Goal: Information Seeking & Learning: Learn about a topic

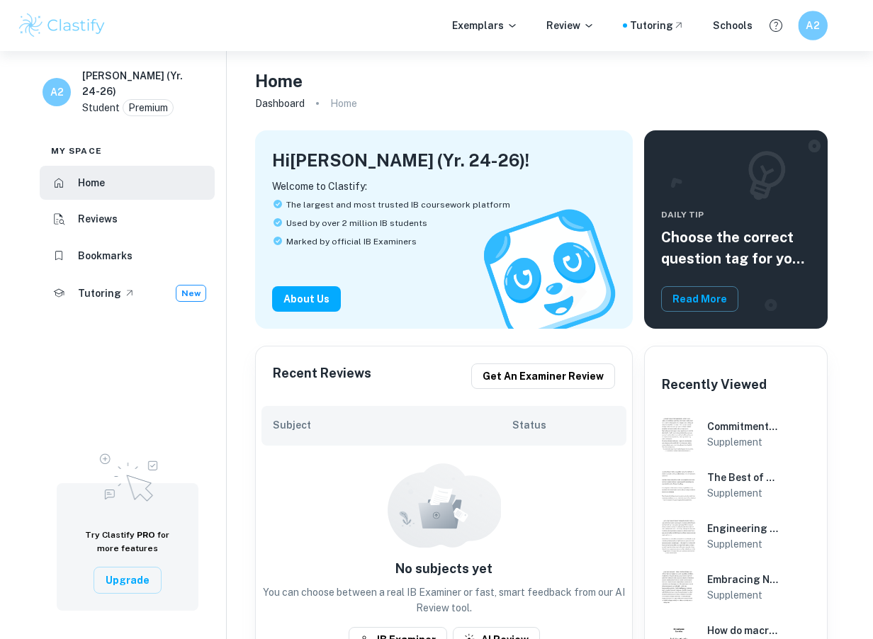
click at [821, 34] on div "A2" at bounding box center [813, 26] width 30 height 30
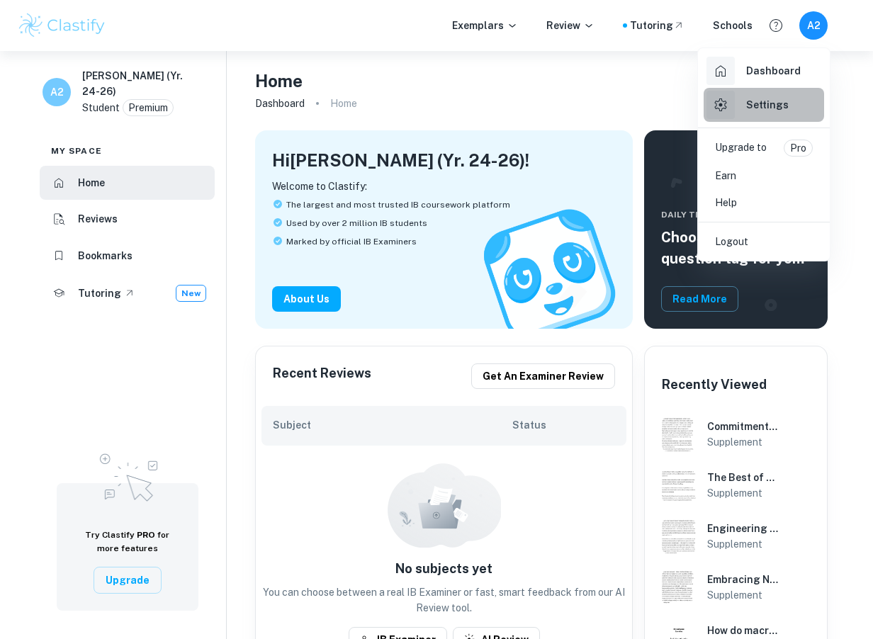
click at [757, 97] on h6 "Settings" at bounding box center [767, 105] width 43 height 16
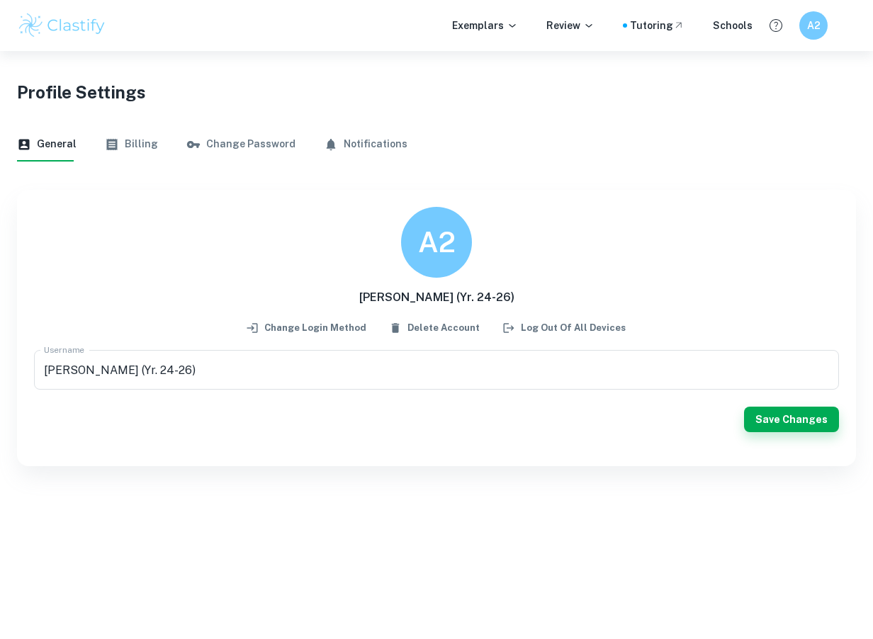
click at [322, 325] on button "Change login method" at bounding box center [307, 327] width 126 height 21
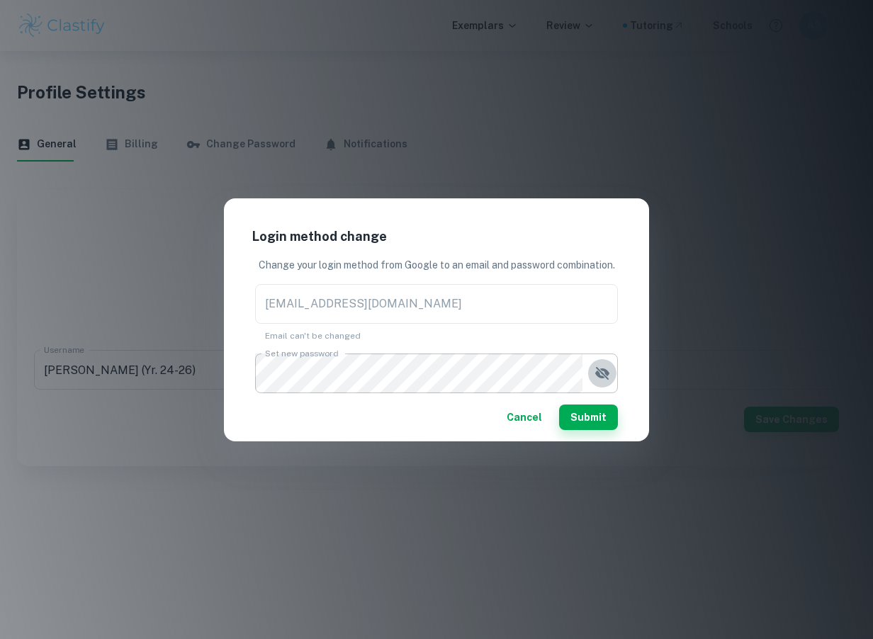
click at [599, 371] on icon "button" at bounding box center [602, 373] width 17 height 17
click at [594, 419] on button "Submit" at bounding box center [588, 418] width 59 height 26
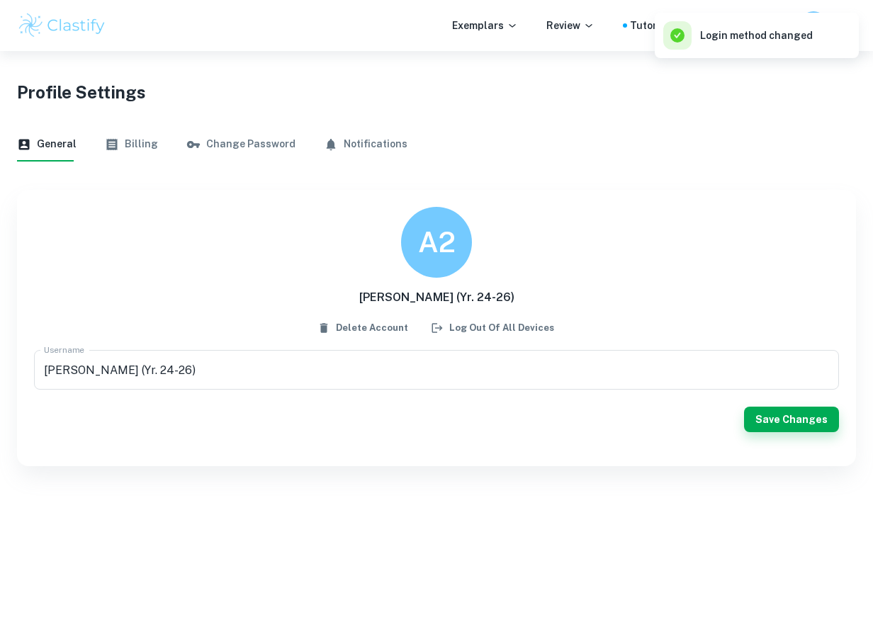
click at [785, 62] on div "Profile Settings" at bounding box center [436, 89] width 839 height 77
click at [735, 179] on div "General Billing Change Password Notifications A2 [PERSON_NAME] (Yr. 24-26) Dele…" at bounding box center [436, 297] width 839 height 339
click at [89, 33] on img at bounding box center [62, 25] width 90 height 28
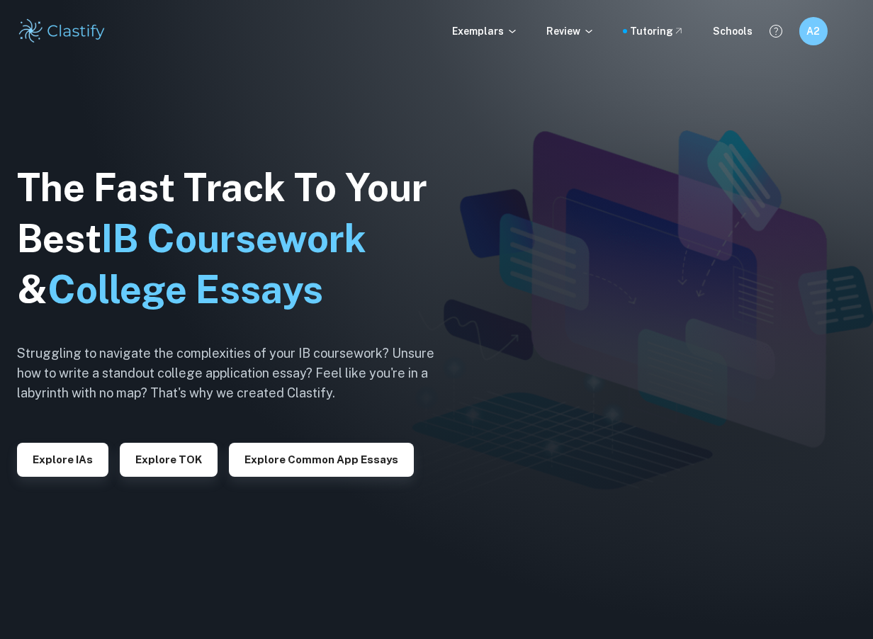
click at [820, 43] on div "A2" at bounding box center [827, 31] width 57 height 28
click at [826, 39] on div "A2" at bounding box center [828, 31] width 58 height 29
click at [823, 39] on div "A2" at bounding box center [813, 31] width 29 height 29
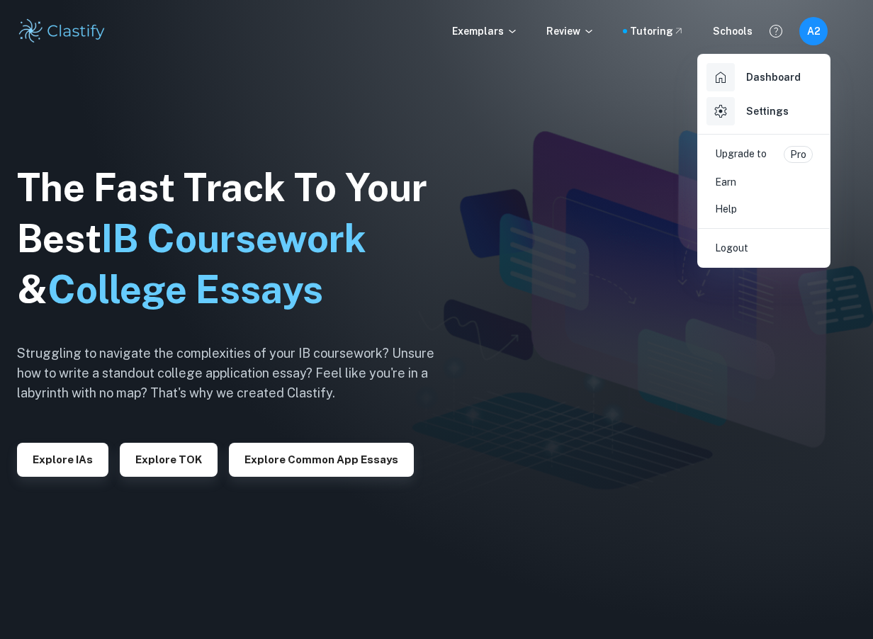
click at [767, 106] on h6 "Settings" at bounding box center [767, 111] width 43 height 16
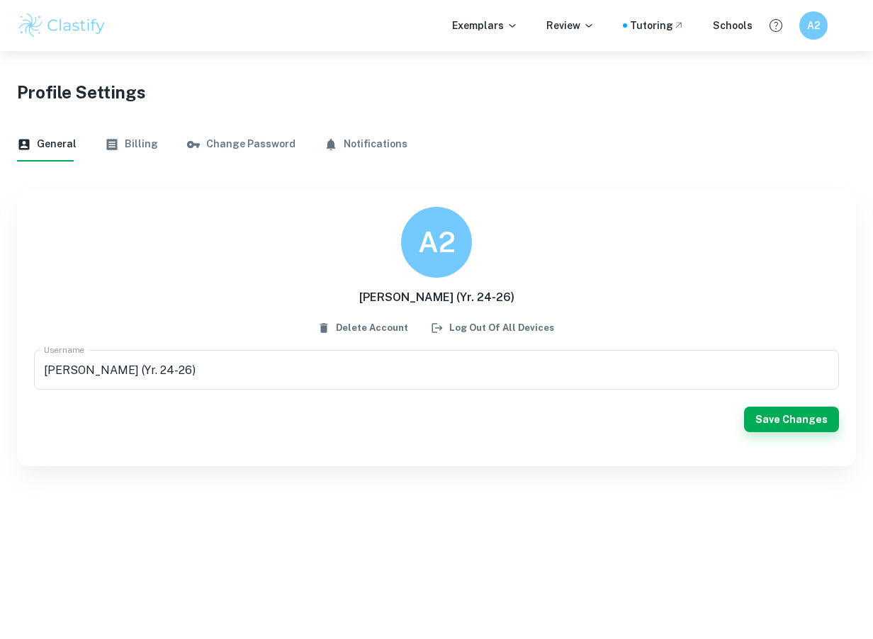
click at [118, 139] on button "Billing" at bounding box center [131, 145] width 53 height 34
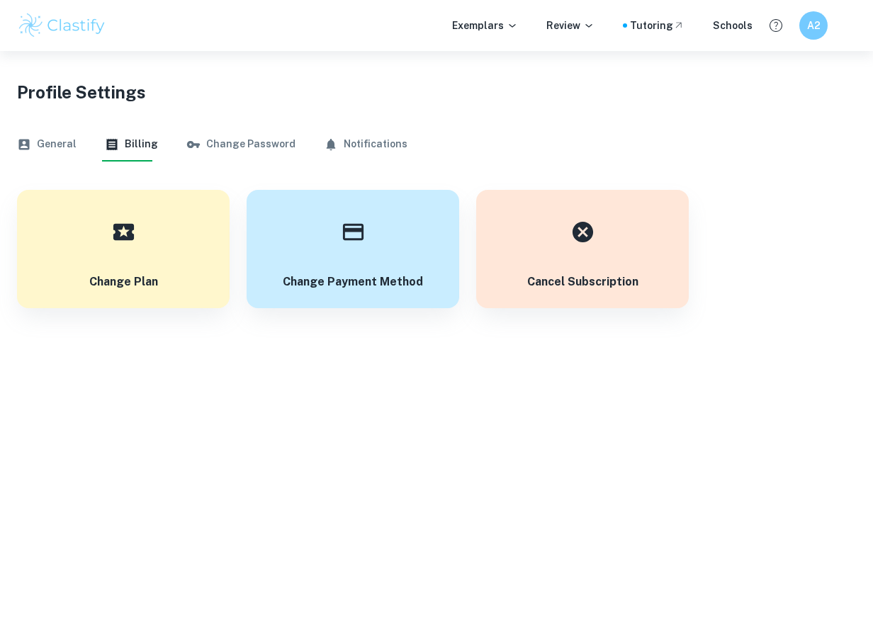
click at [222, 132] on button "Change Password" at bounding box center [240, 145] width 109 height 34
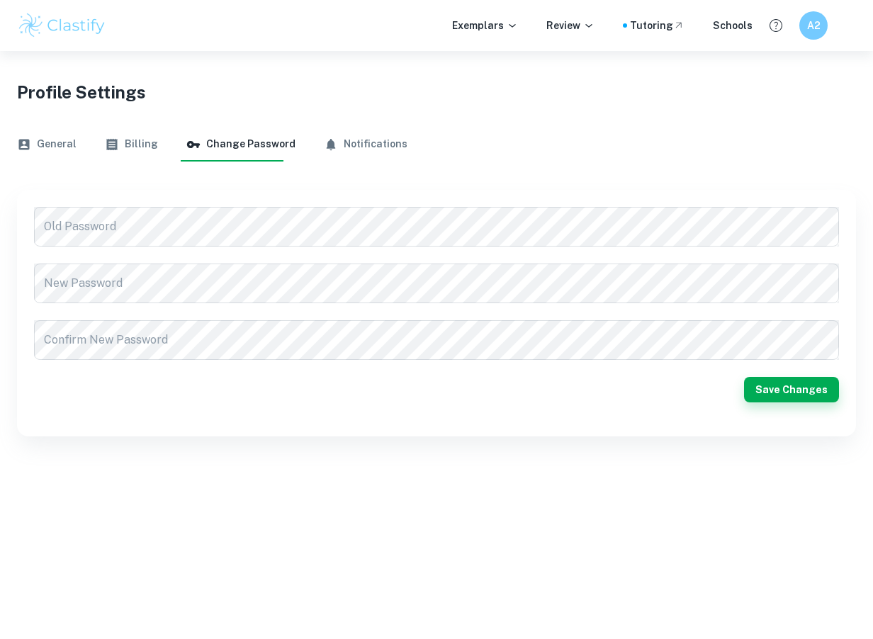
click at [334, 162] on div "General Billing Change Password Notifications Old Password Old Password New Pas…" at bounding box center [436, 282] width 839 height 309
click at [335, 153] on button "Notifications" at bounding box center [366, 145] width 84 height 34
